Goal: Information Seeking & Learning: Learn about a topic

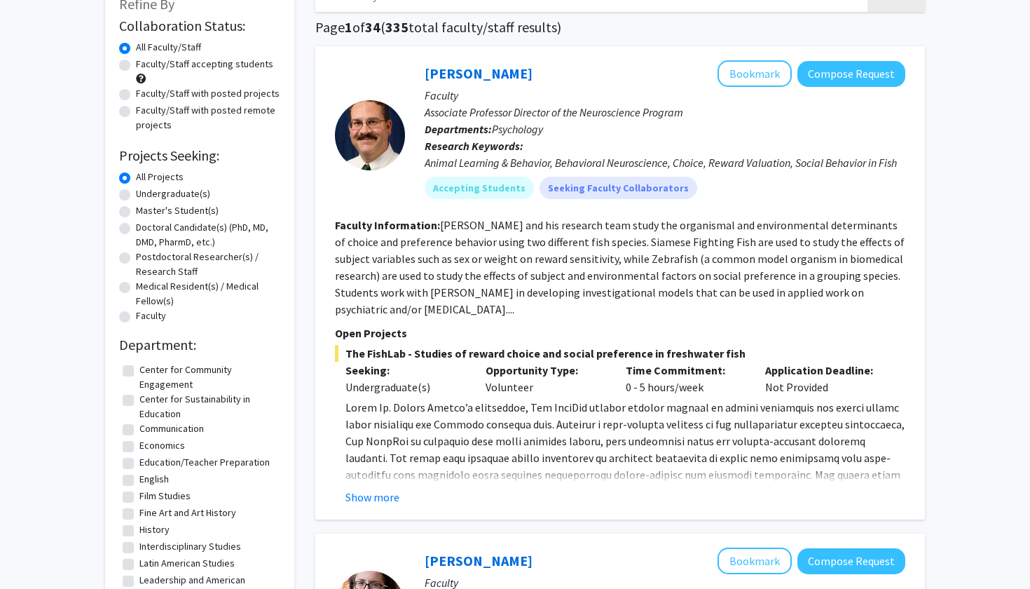
scroll to position [94, 0]
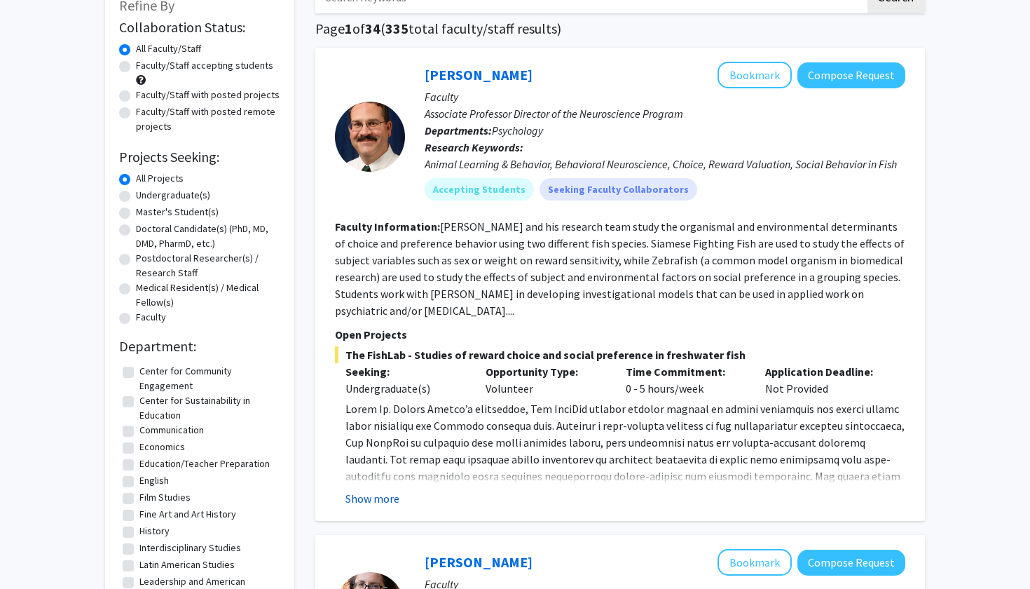
click at [378, 498] on button "Show more" at bounding box center [372, 498] width 54 height 17
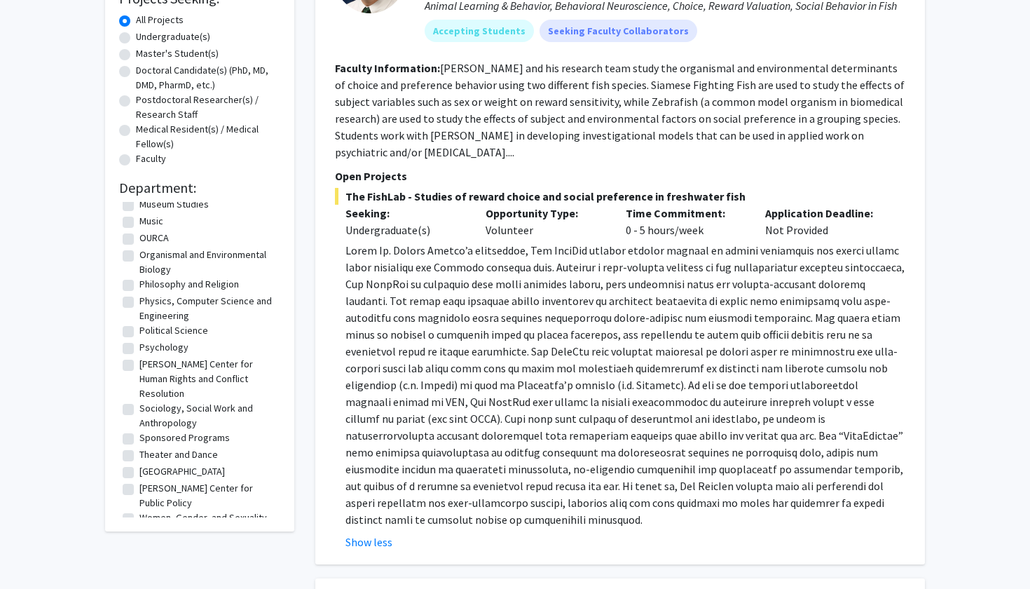
scroll to position [373, 0]
click at [167, 348] on label "Psychology" at bounding box center [163, 348] width 49 height 15
click at [149, 348] on input "Psychology" at bounding box center [143, 345] width 9 height 9
checkbox input "true"
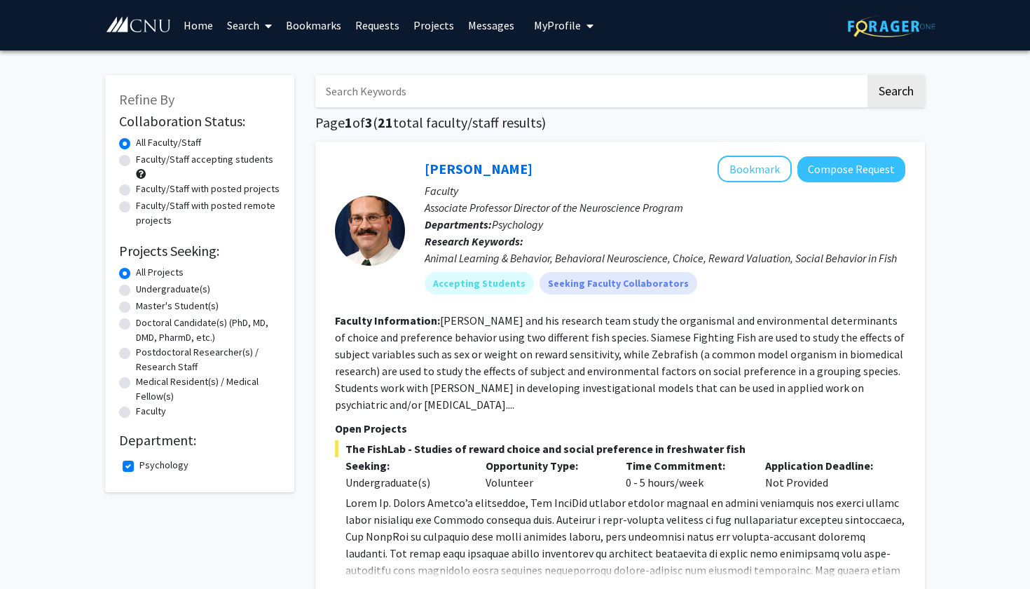
click at [404, 245] on div at bounding box center [370, 230] width 70 height 149
click at [466, 176] on link "[PERSON_NAME]" at bounding box center [479, 169] width 108 height 18
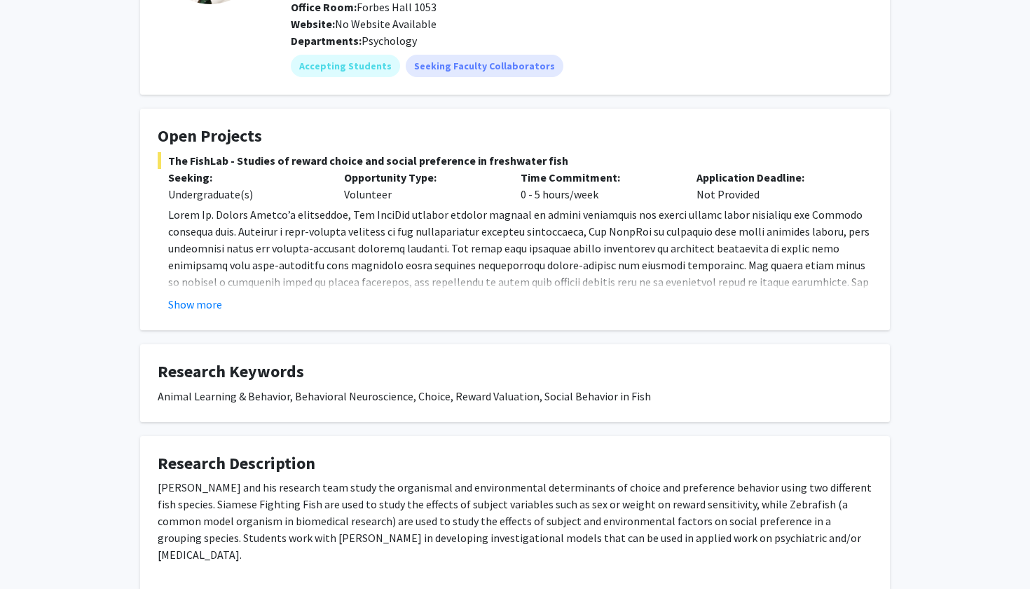
scroll to position [144, 0]
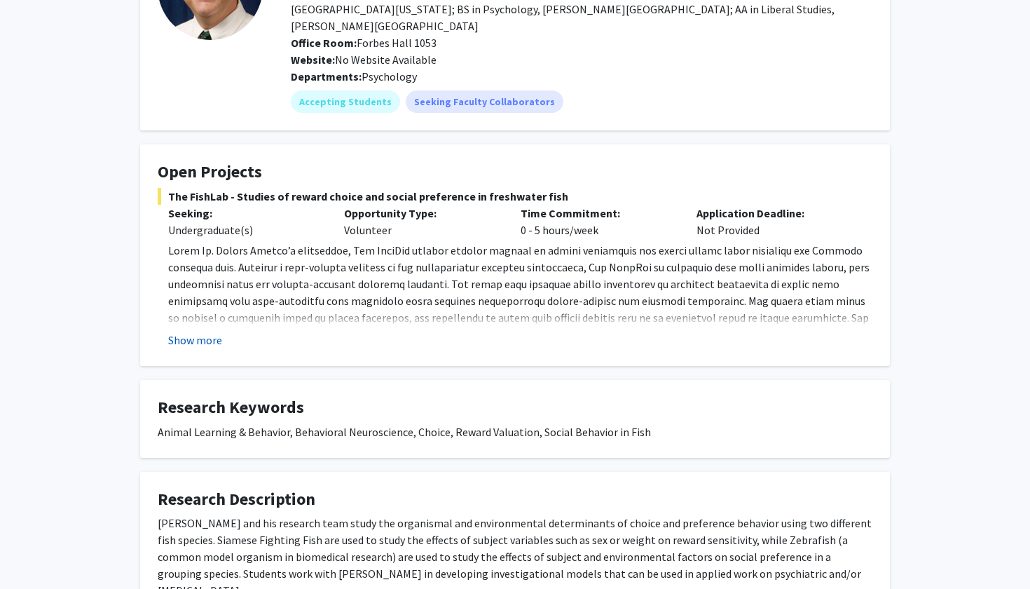
click at [212, 331] on button "Show more" at bounding box center [195, 339] width 54 height 17
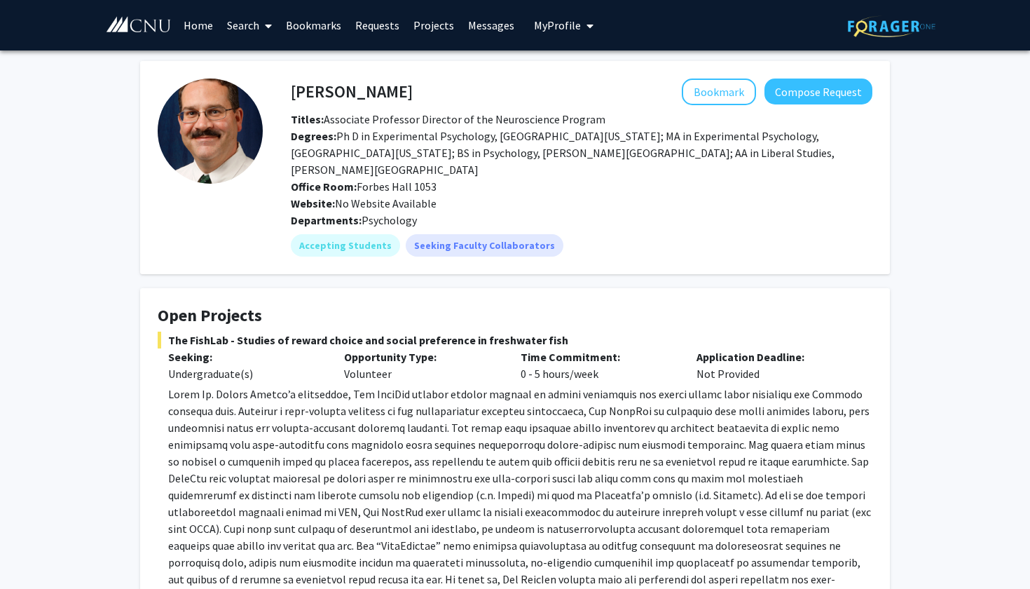
scroll to position [0, 0]
click at [500, 32] on link "Messages" at bounding box center [491, 25] width 60 height 49
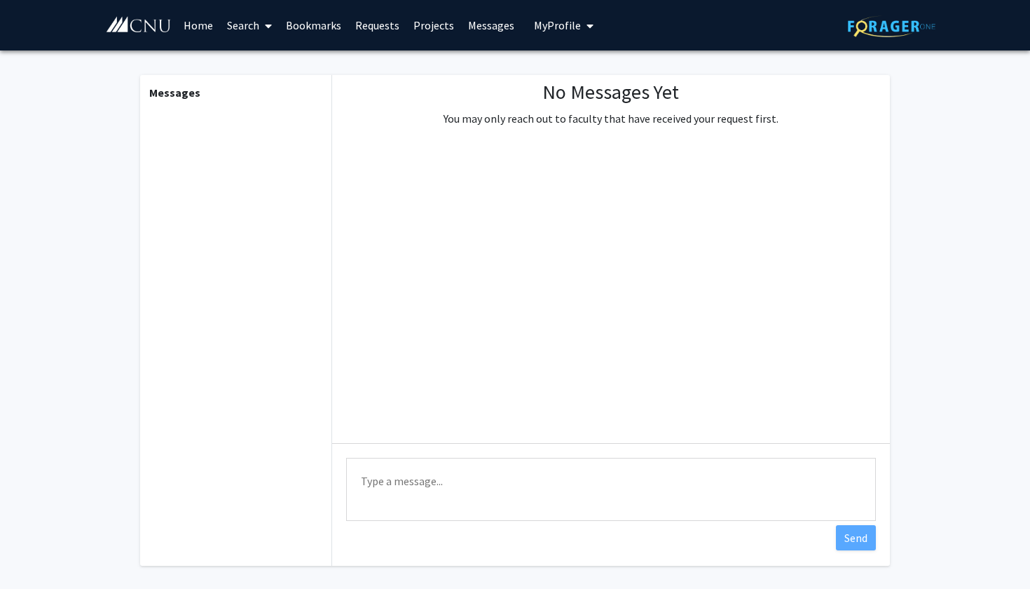
click at [552, 27] on span "My Profile" at bounding box center [557, 25] width 47 height 14
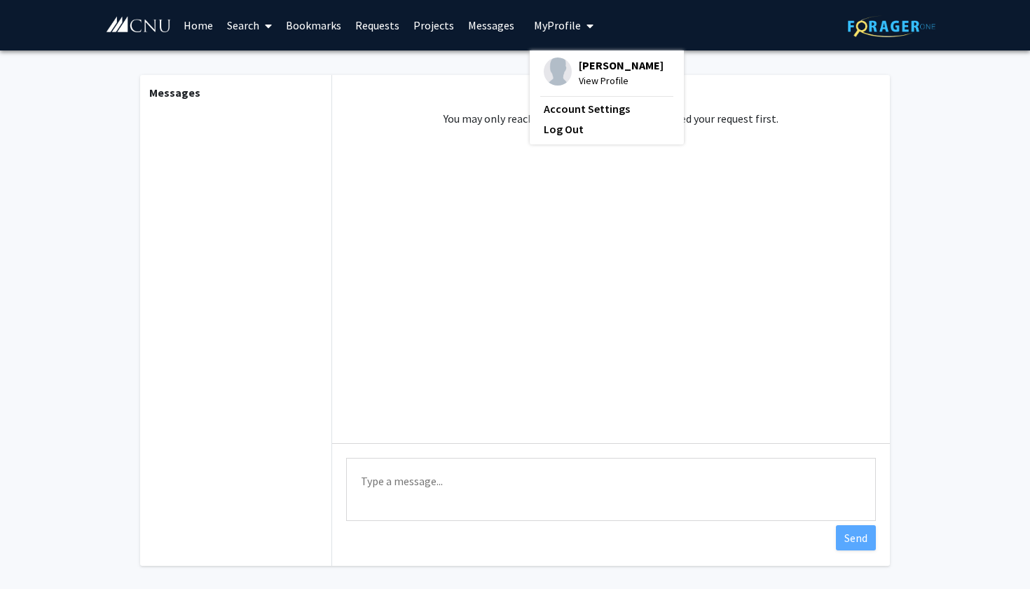
click at [507, 21] on link "Messages" at bounding box center [491, 25] width 60 height 49
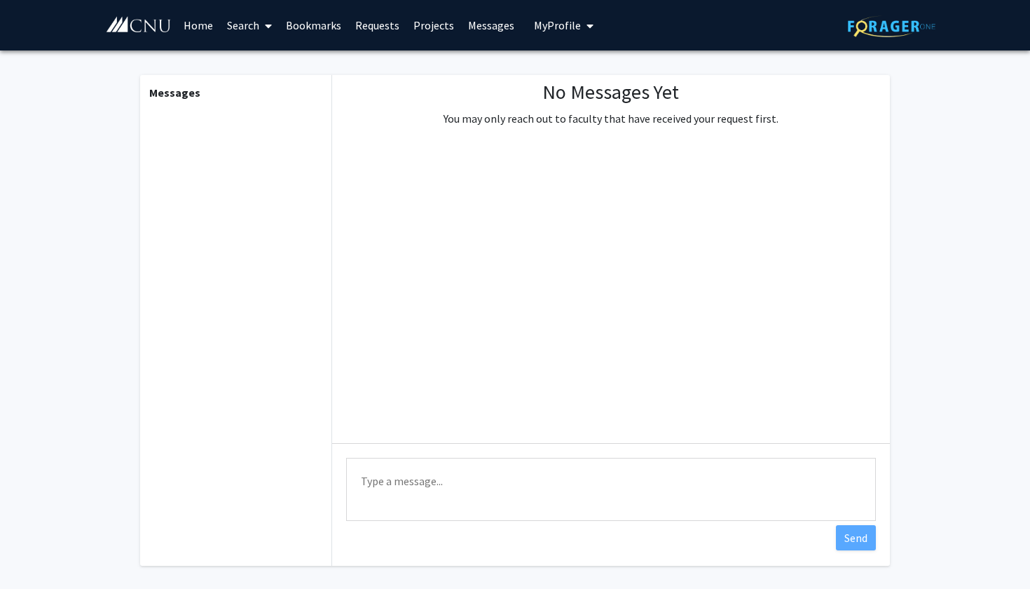
click at [425, 24] on link "Projects" at bounding box center [433, 25] width 55 height 49
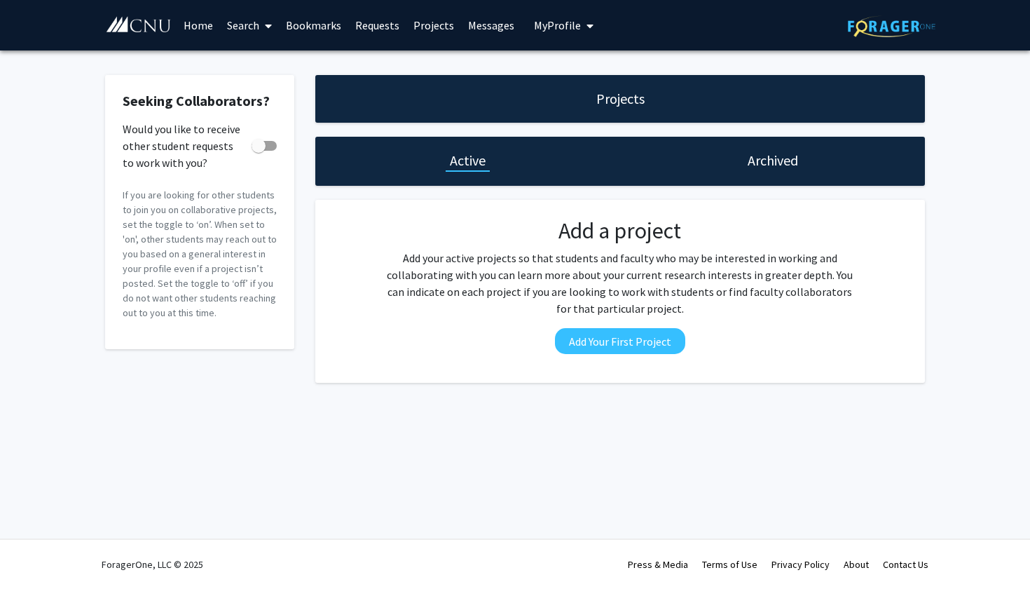
click at [377, 22] on link "Requests" at bounding box center [377, 25] width 58 height 49
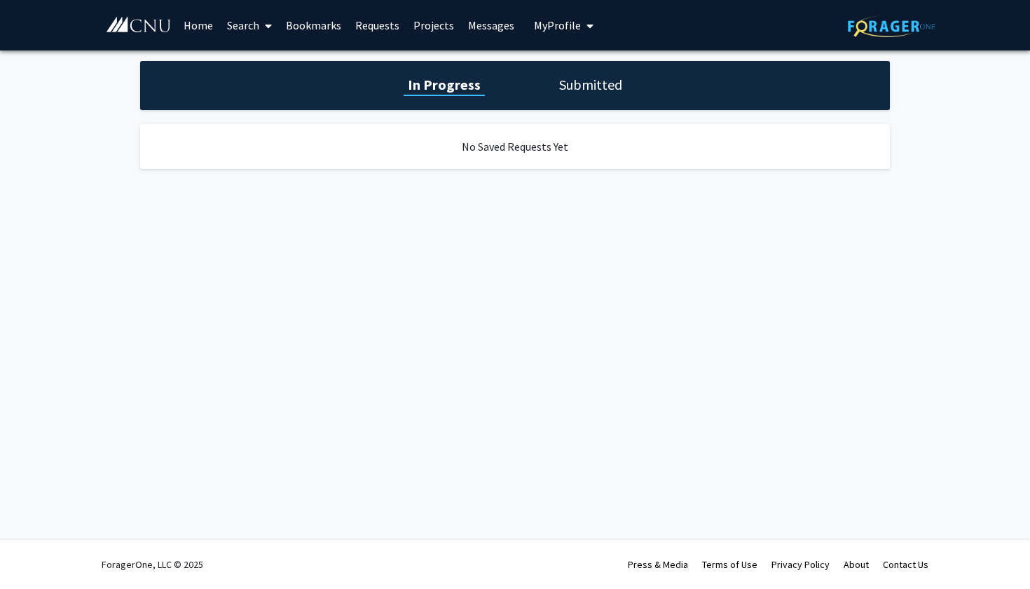
click at [320, 21] on link "Bookmarks" at bounding box center [313, 25] width 69 height 49
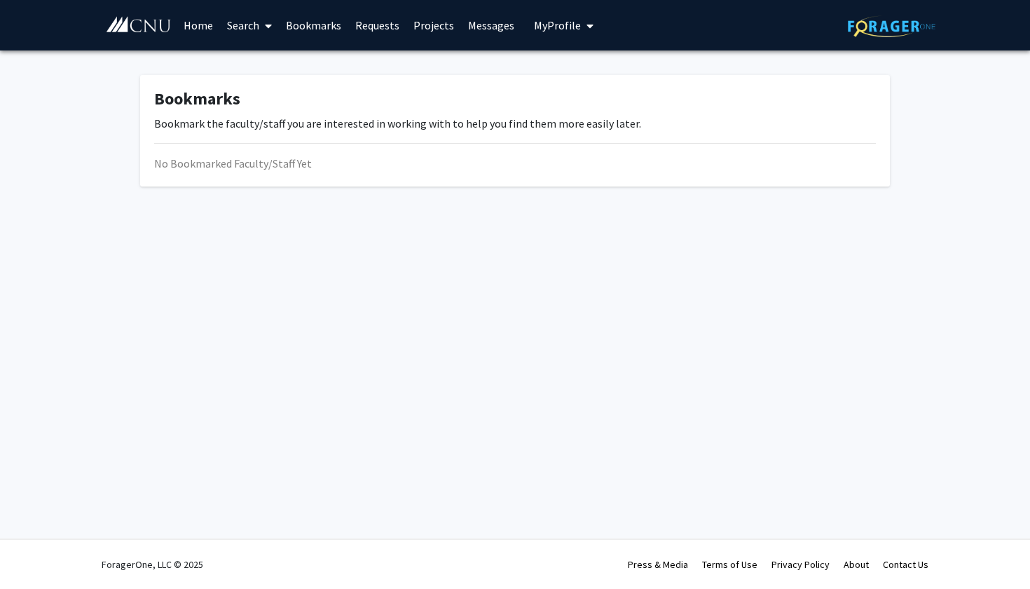
click at [493, 18] on link "Messages" at bounding box center [491, 25] width 60 height 49
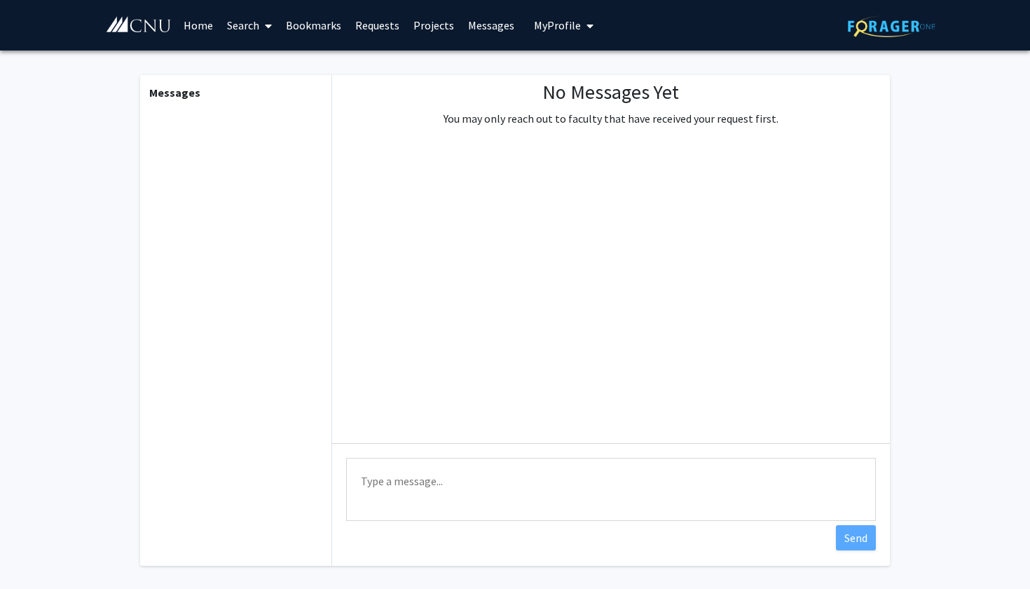
click at [197, 28] on link "Home" at bounding box center [198, 25] width 43 height 49
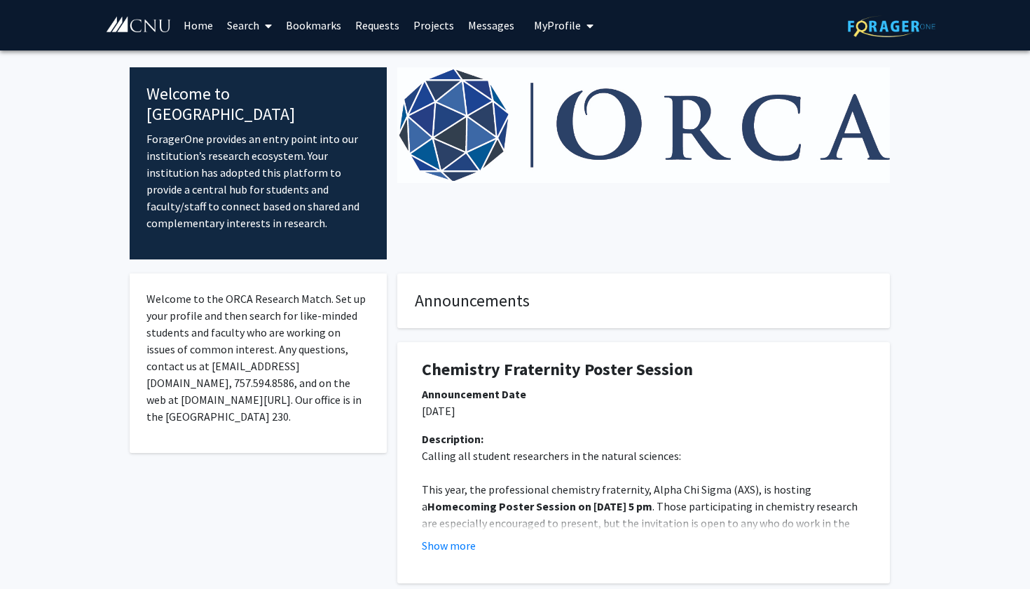
click at [254, 20] on link "Search" at bounding box center [249, 25] width 59 height 49
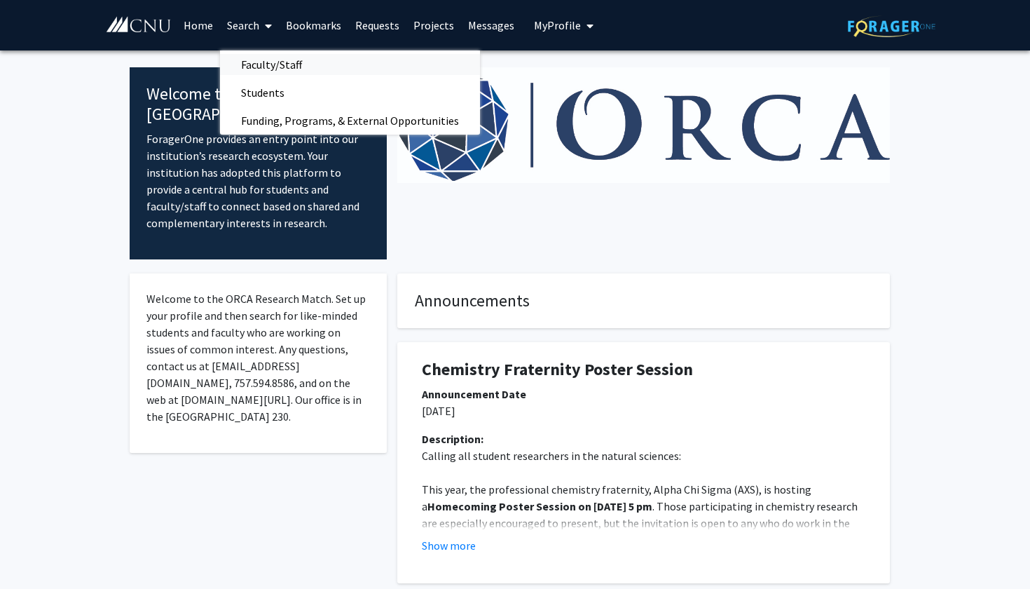
click at [267, 66] on span "Faculty/Staff" at bounding box center [271, 64] width 103 height 28
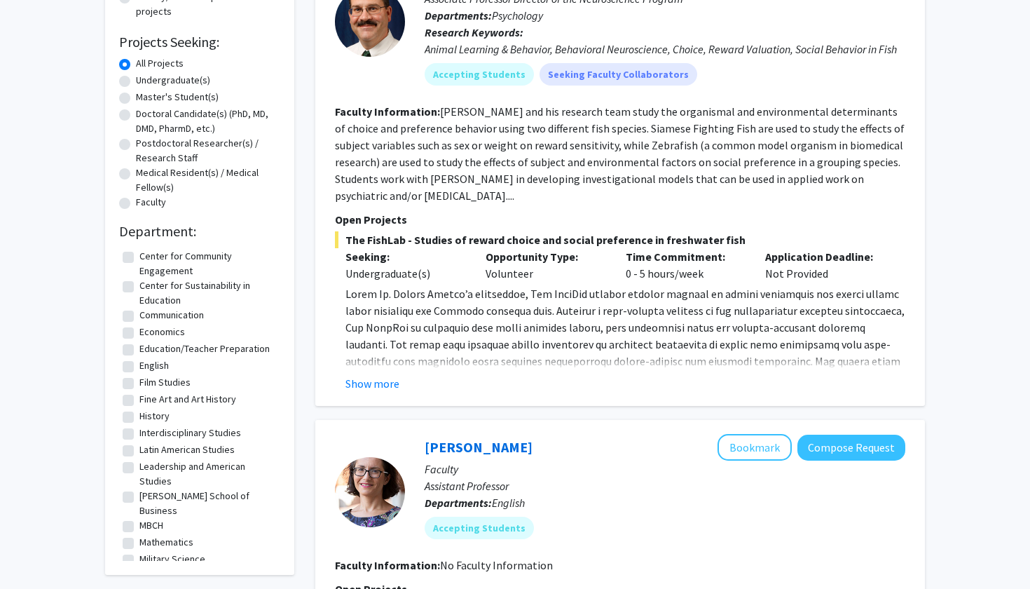
scroll to position [207, 0]
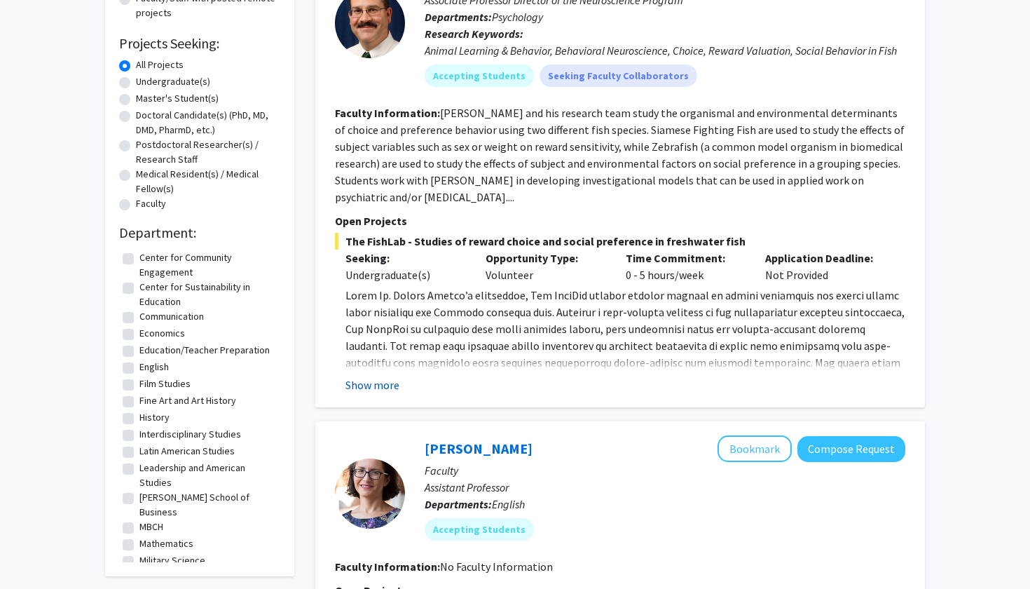
click at [381, 383] on button "Show more" at bounding box center [372, 384] width 54 height 17
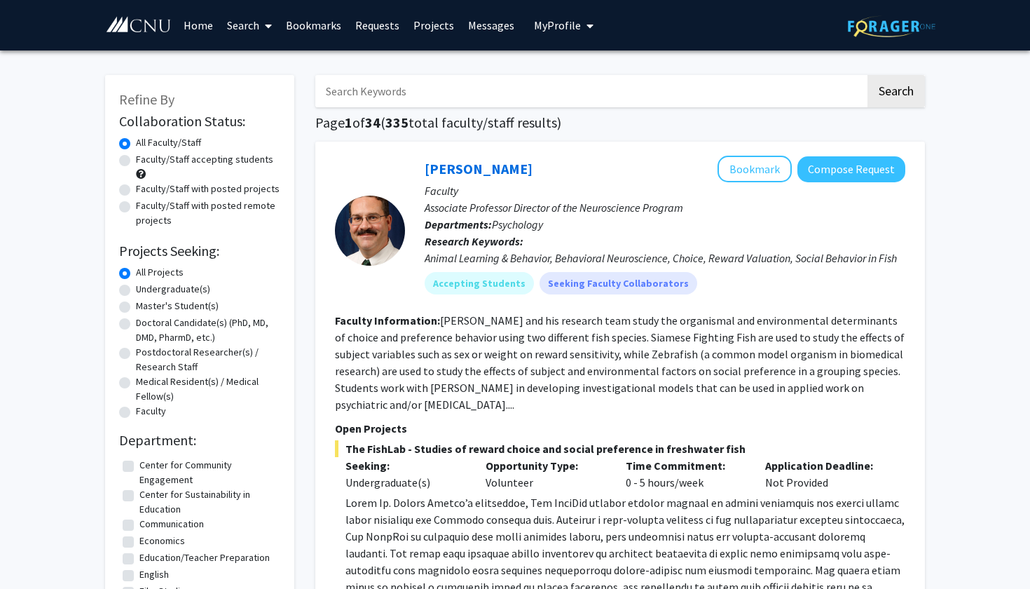
scroll to position [0, 0]
click at [225, 192] on label "Faculty/Staff with posted projects" at bounding box center [208, 189] width 144 height 15
click at [145, 191] on input "Faculty/Staff with posted projects" at bounding box center [140, 186] width 9 height 9
radio input "true"
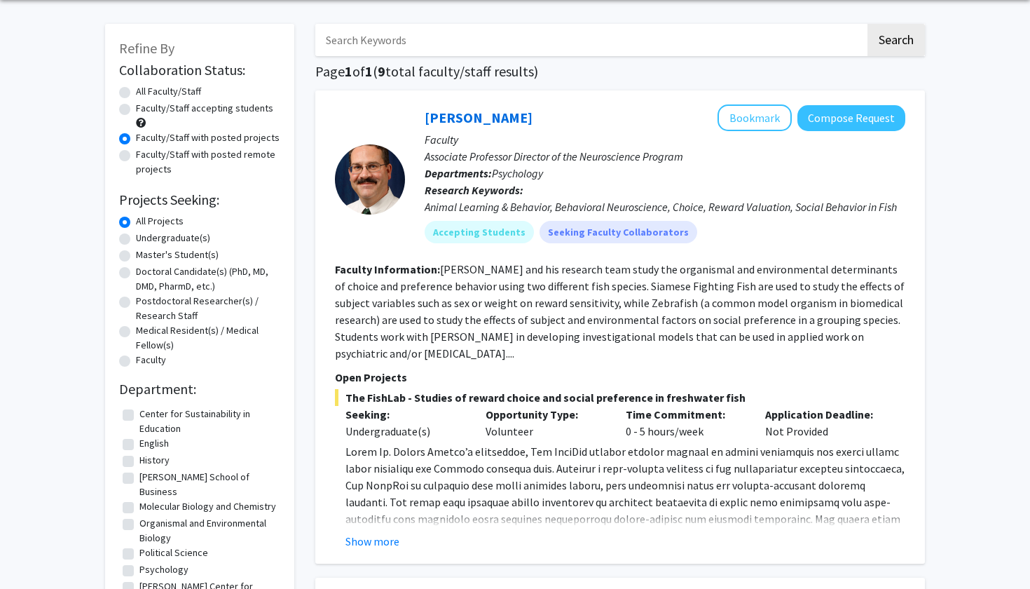
scroll to position [625, 0]
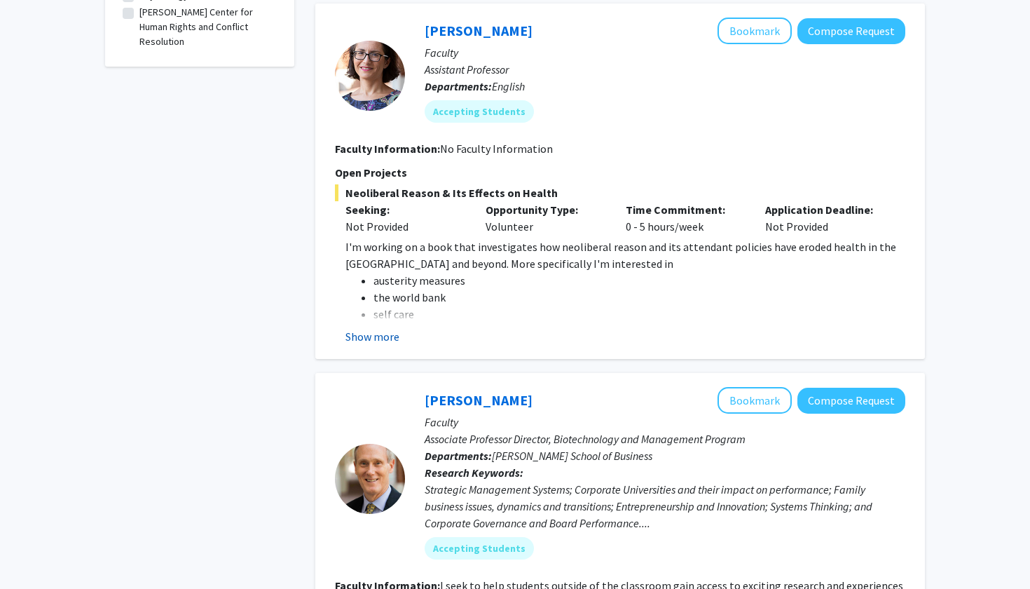
click at [387, 341] on button "Show more" at bounding box center [372, 336] width 54 height 17
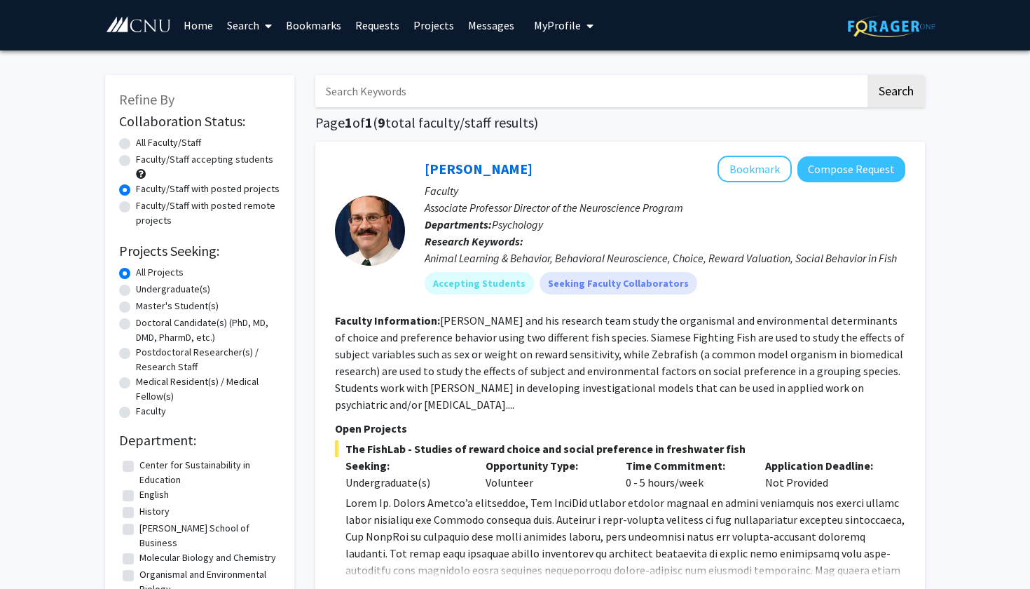
scroll to position [0, 0]
click at [457, 177] on link "[PERSON_NAME]" at bounding box center [479, 169] width 108 height 18
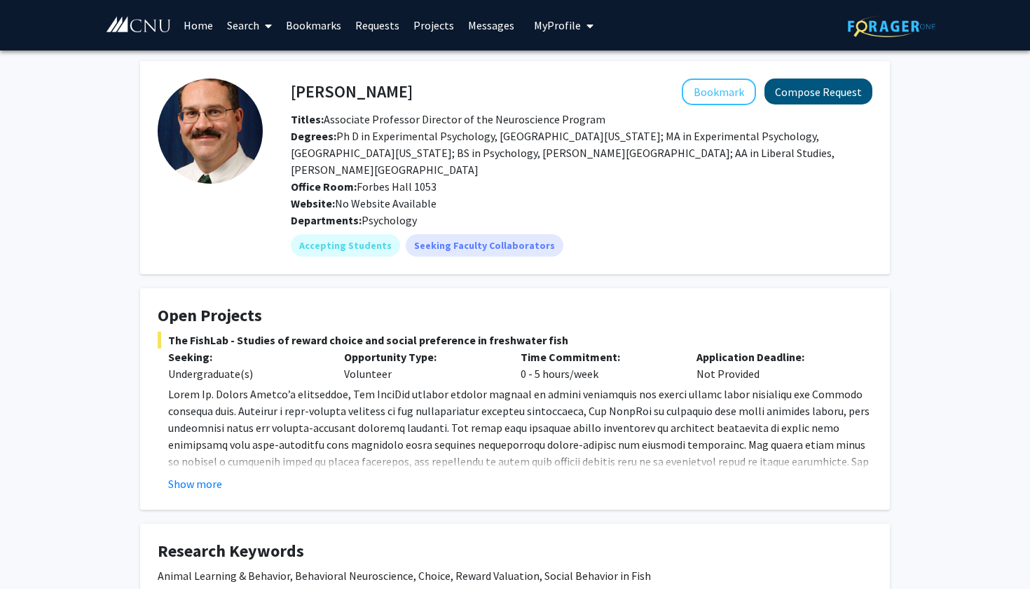
click at [827, 95] on button "Compose Request" at bounding box center [819, 91] width 108 height 26
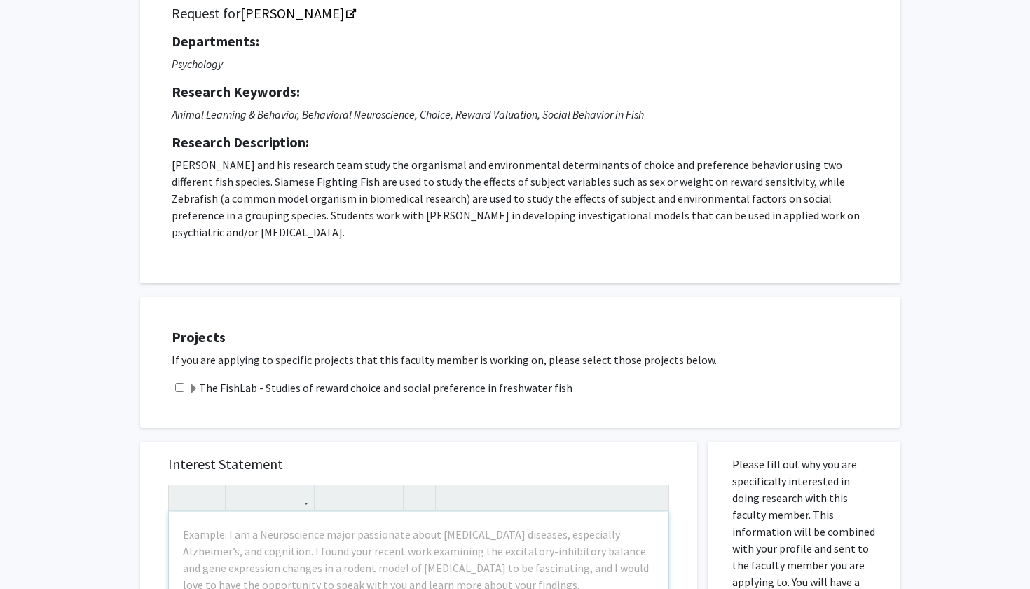
scroll to position [90, 0]
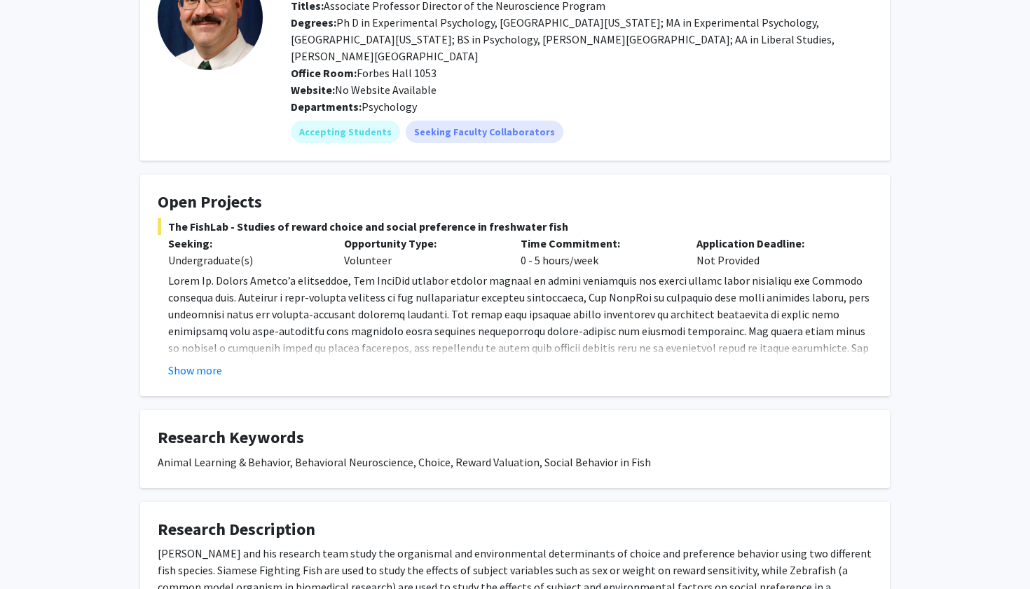
scroll to position [127, 0]
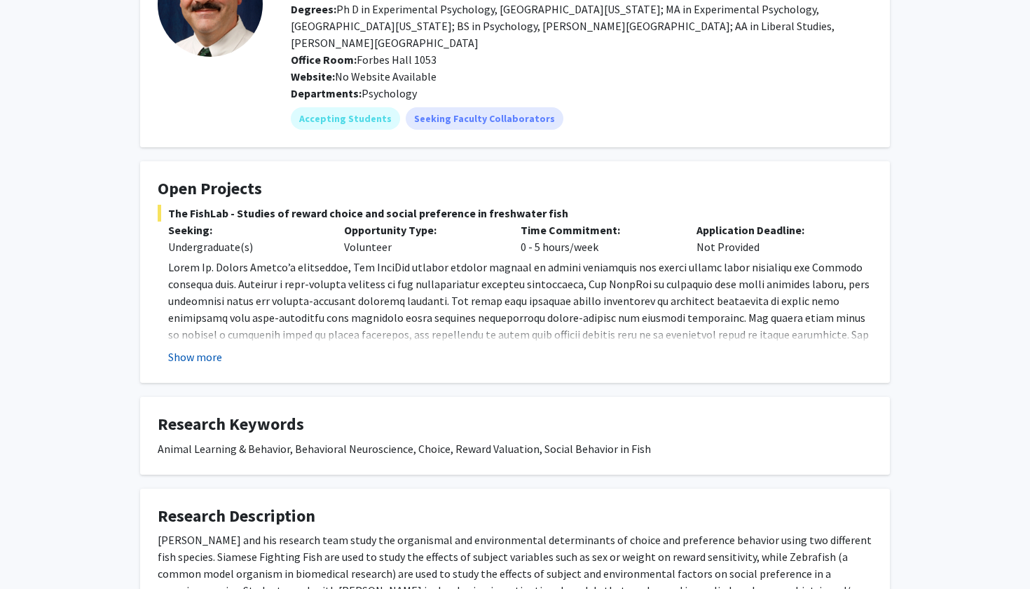
click at [205, 348] on button "Show more" at bounding box center [195, 356] width 54 height 17
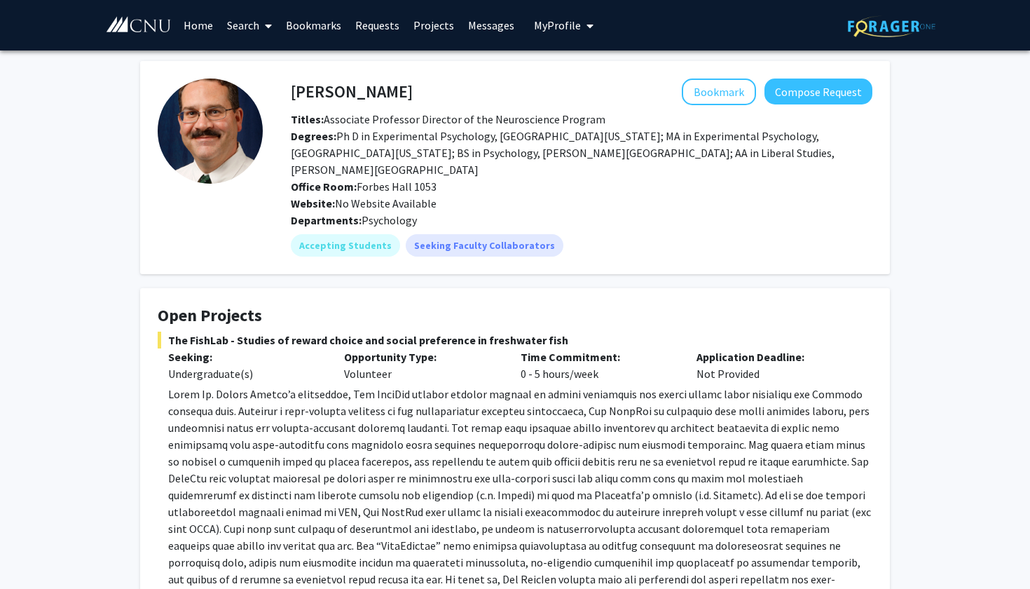
scroll to position [0, 0]
click at [238, 27] on link "Search" at bounding box center [249, 25] width 59 height 49
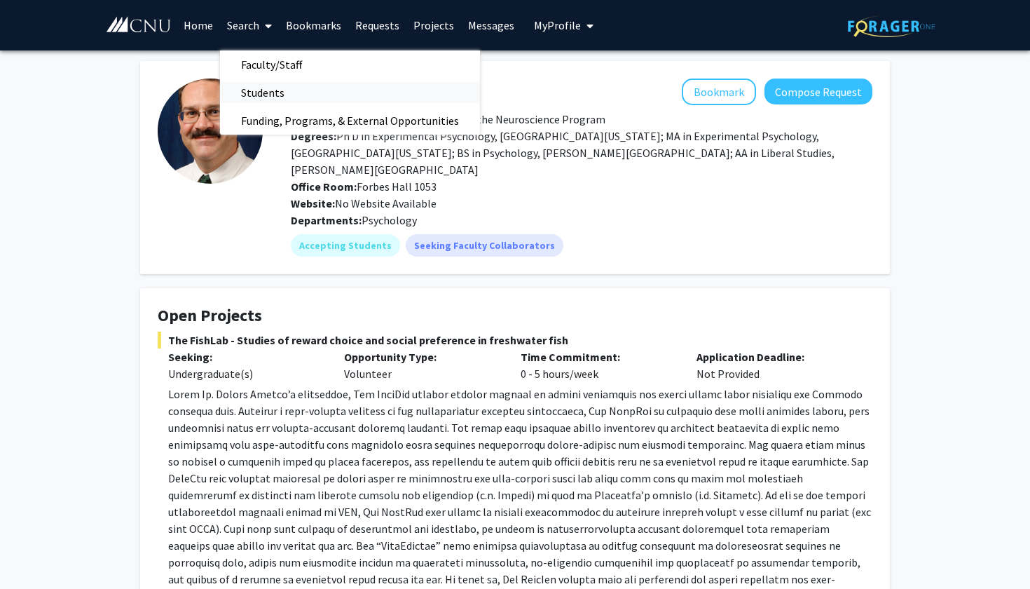
click at [268, 93] on span "Students" at bounding box center [262, 92] width 85 height 28
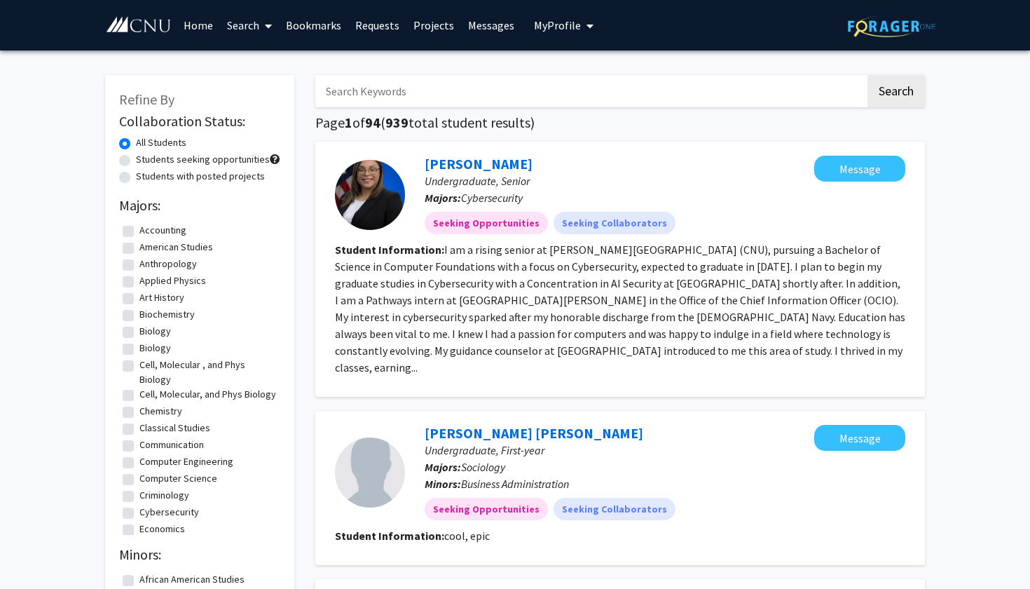
click at [259, 34] on link "Search" at bounding box center [249, 25] width 59 height 49
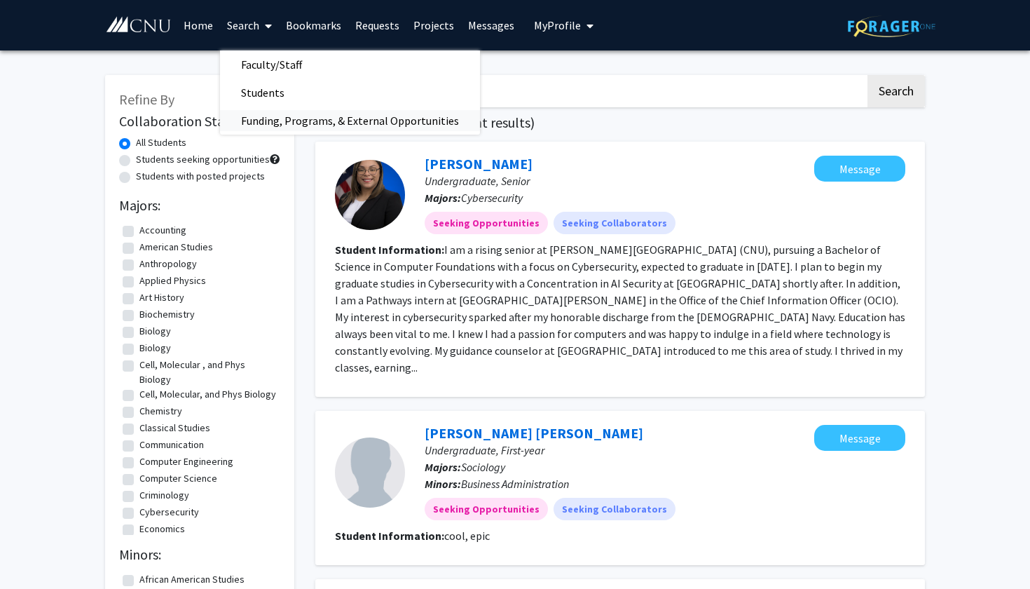
click at [290, 118] on span "Funding, Programs, & External Opportunities" at bounding box center [350, 121] width 260 height 28
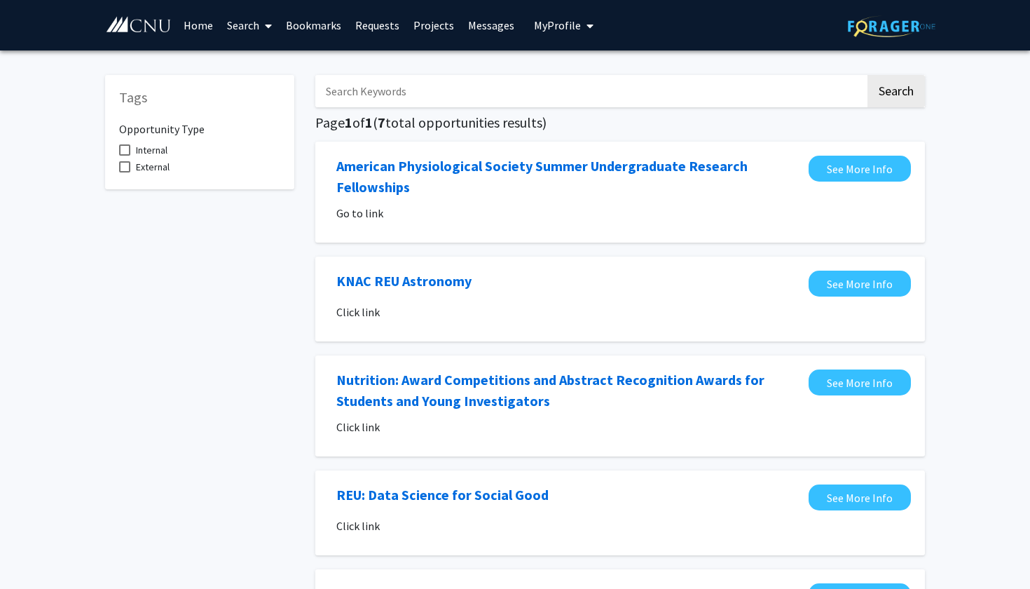
click at [252, 22] on link "Search" at bounding box center [249, 25] width 59 height 49
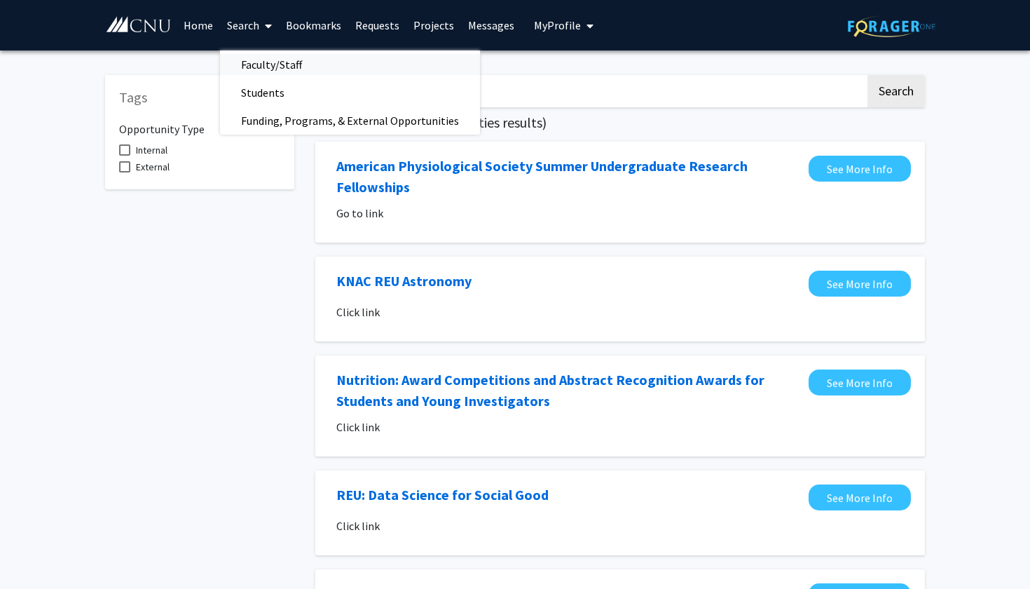
click at [265, 60] on span "Faculty/Staff" at bounding box center [271, 64] width 103 height 28
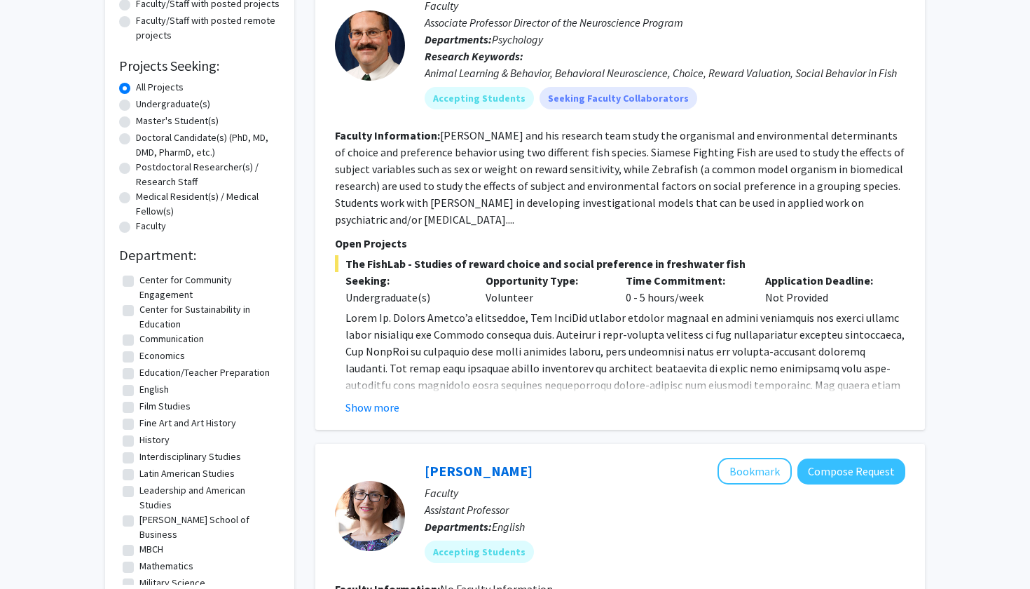
scroll to position [186, 0]
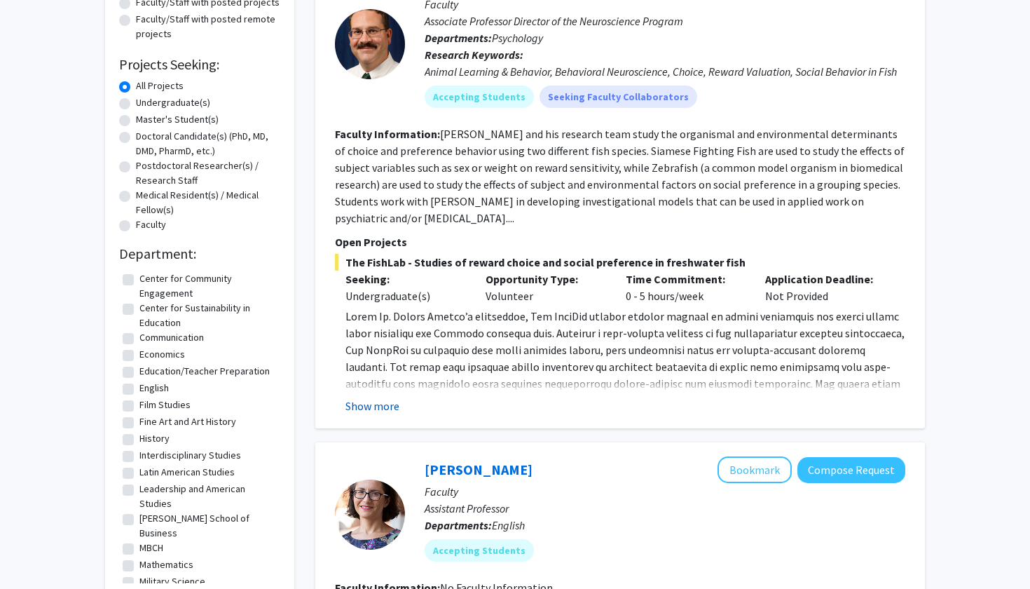
click at [392, 410] on button "Show more" at bounding box center [372, 405] width 54 height 17
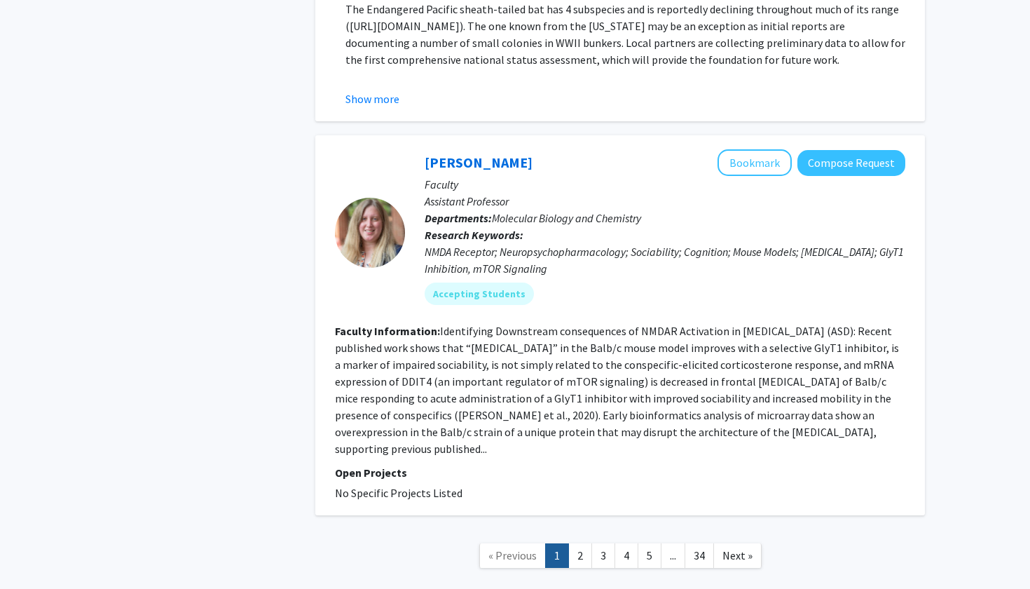
scroll to position [4599, 0]
click at [588, 545] on link "2" at bounding box center [580, 557] width 24 height 25
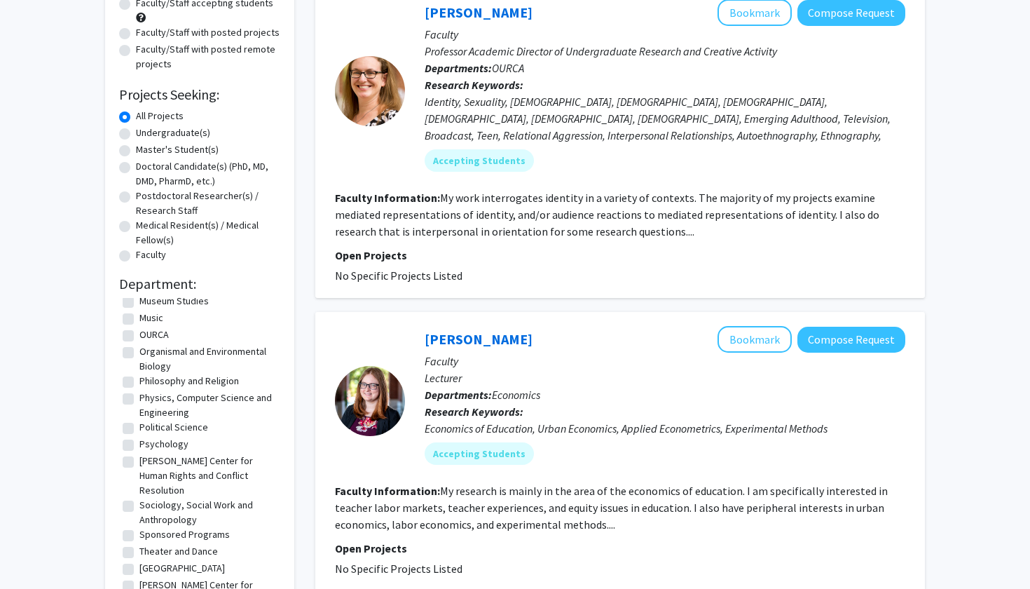
scroll to position [373, 0]
click at [151, 446] on label "Psychology" at bounding box center [163, 444] width 49 height 15
click at [149, 446] on input "Psychology" at bounding box center [143, 441] width 9 height 9
checkbox input "true"
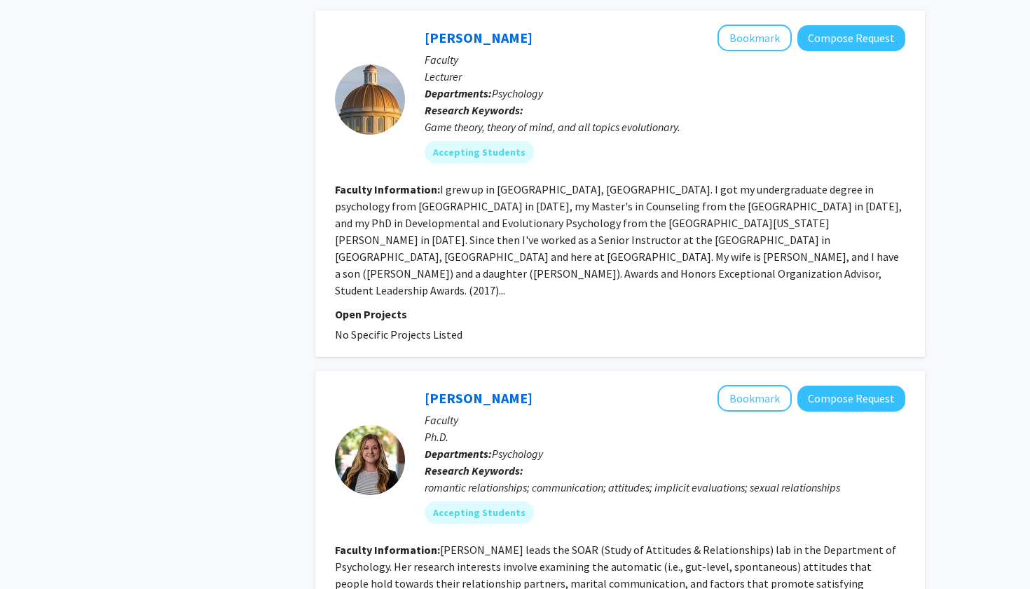
scroll to position [1181, 0]
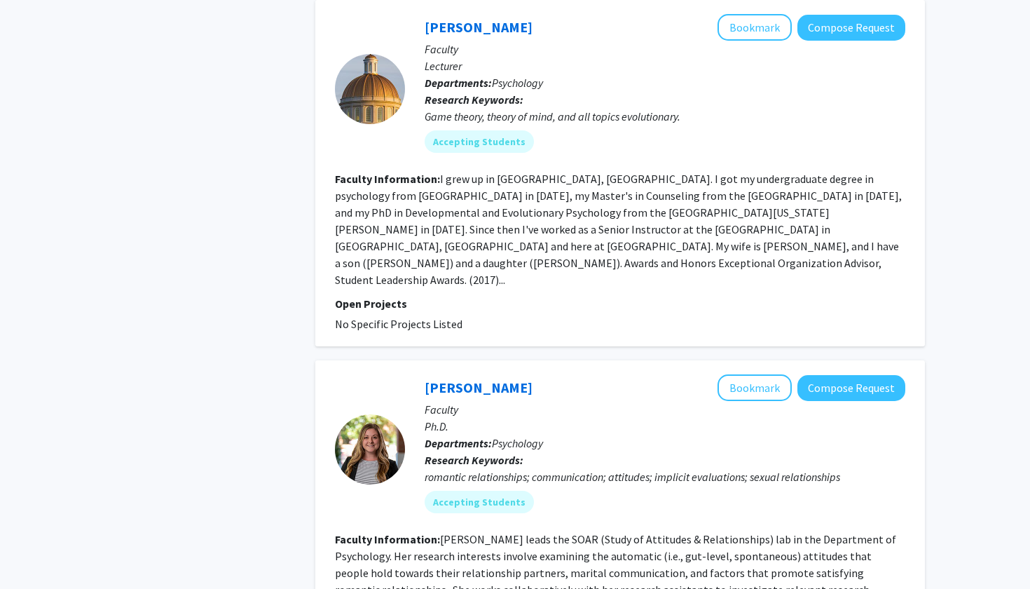
click at [673, 175] on fg-read-more "I grew up in [GEOGRAPHIC_DATA], [GEOGRAPHIC_DATA]. I got my undergraduate degre…" at bounding box center [618, 229] width 567 height 115
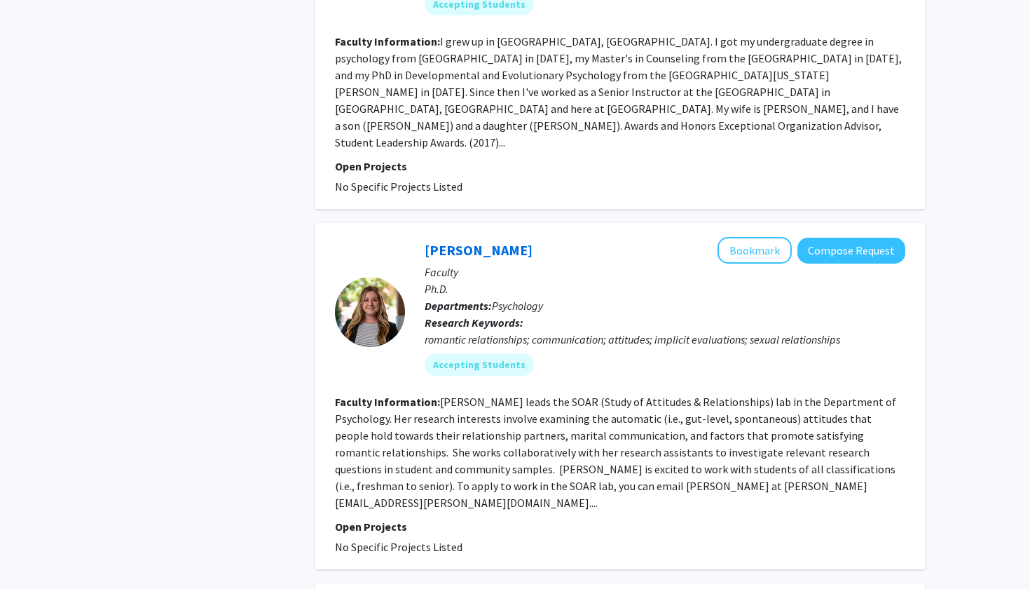
scroll to position [1337, 0]
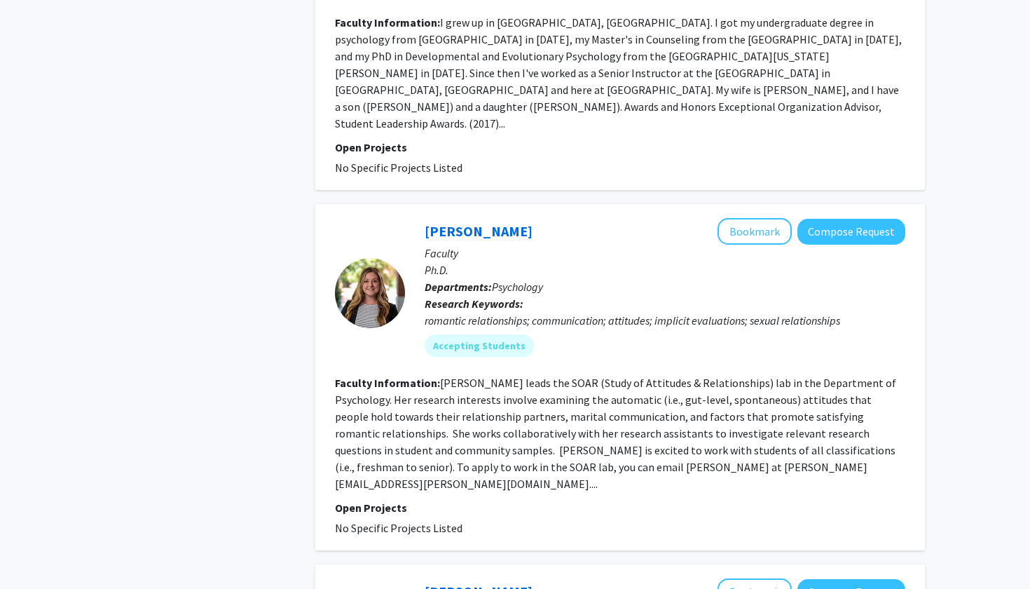
click at [604, 374] on section "Faculty Information: [PERSON_NAME] leads the SOAR (Study of Attitudes & Relatio…" at bounding box center [620, 433] width 570 height 118
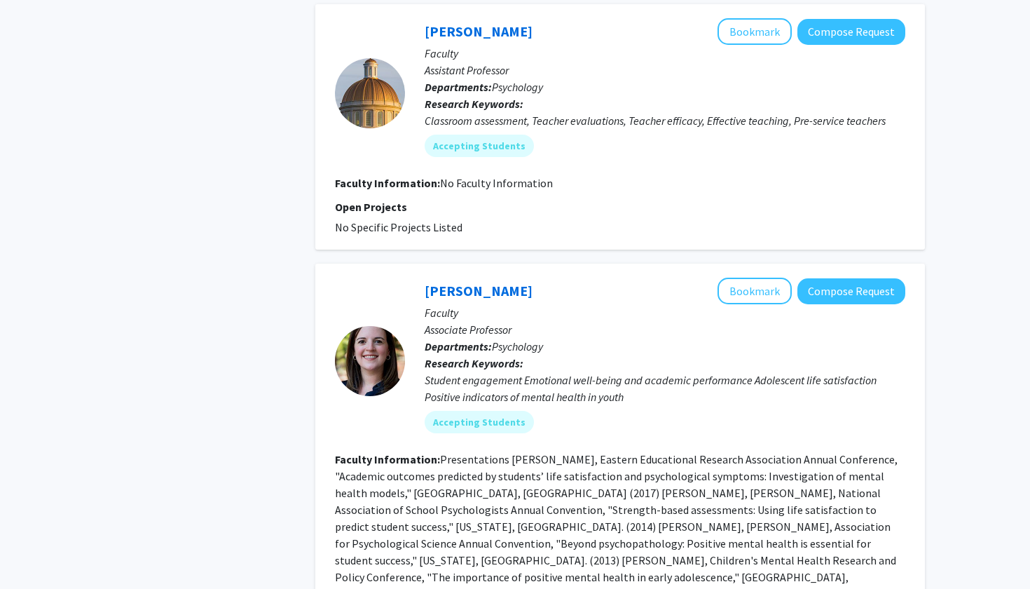
scroll to position [2228, 0]
